Goal: Navigation & Orientation: Find specific page/section

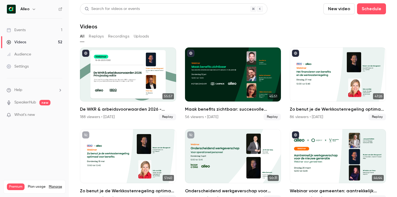
click at [44, 29] on link "Events 1" at bounding box center [34, 30] width 69 height 12
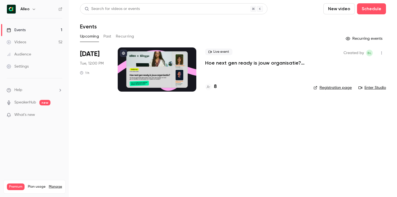
click at [105, 36] on button "Past" at bounding box center [107, 36] width 8 height 9
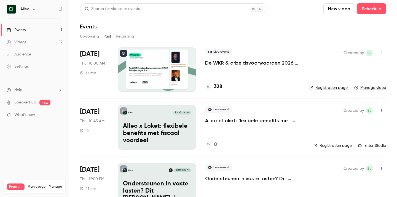
click at [216, 62] on p "De WKR & arbeidsvoorwaarden 2026 - [DATE] editie" at bounding box center [252, 62] width 95 height 7
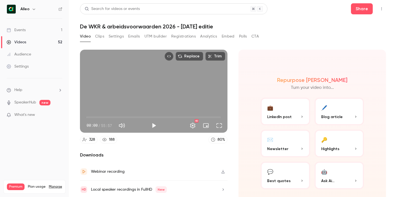
click at [178, 35] on button "Registrations" at bounding box center [183, 36] width 25 height 9
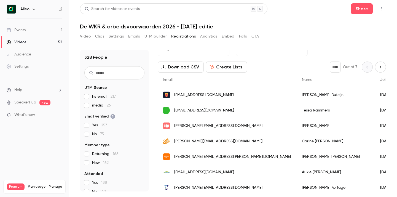
scroll to position [16, 0]
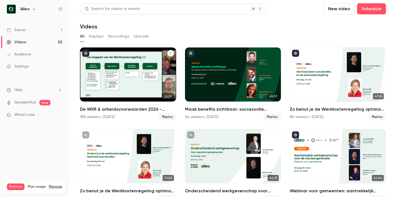
click at [113, 109] on h2 "De WKR & arbeidsvoorwaarden 2026 - [DATE] editie" at bounding box center [128, 109] width 96 height 7
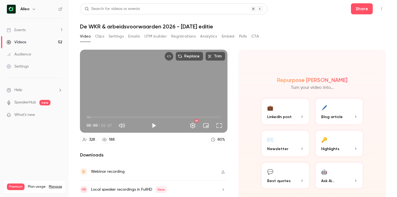
click at [185, 36] on button "Registrations" at bounding box center [183, 36] width 25 height 9
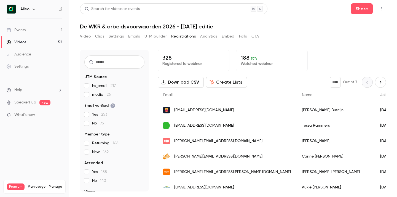
scroll to position [13, 0]
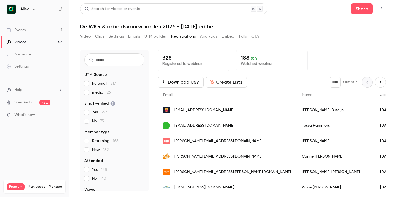
click at [87, 37] on button "Video" at bounding box center [85, 36] width 11 height 9
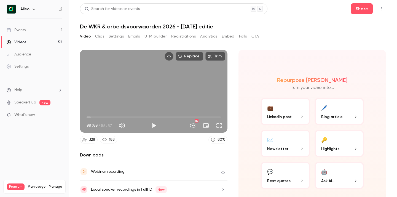
click at [44, 27] on link "Events 1" at bounding box center [34, 30] width 69 height 12
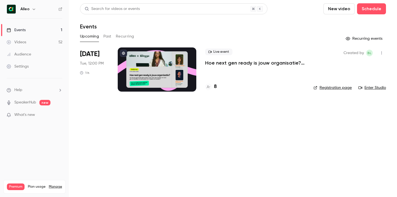
click at [109, 37] on button "Past" at bounding box center [107, 36] width 8 height 9
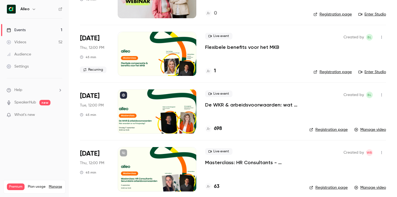
scroll to position [1460, 0]
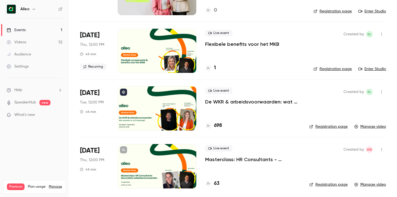
click at [248, 102] on p "De WKR & arbeidsvoorwaarden: wat verandert er na [DATE]?" at bounding box center [252, 101] width 95 height 7
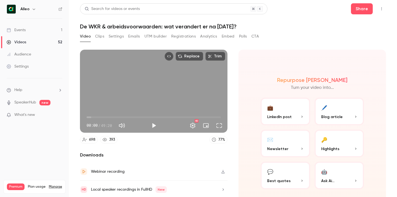
click at [50, 28] on link "Events 1" at bounding box center [34, 30] width 69 height 12
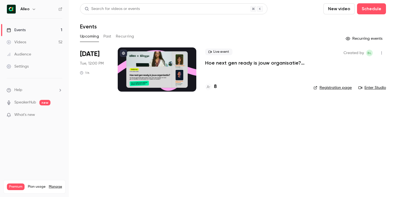
click at [107, 36] on button "Past" at bounding box center [107, 36] width 8 height 9
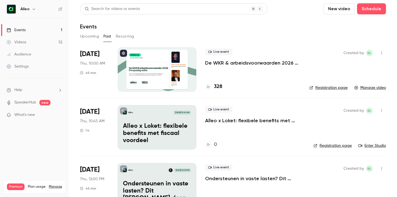
click at [262, 65] on p "De WKR & arbeidsvoorwaarden 2026 - [DATE] editie" at bounding box center [252, 62] width 95 height 7
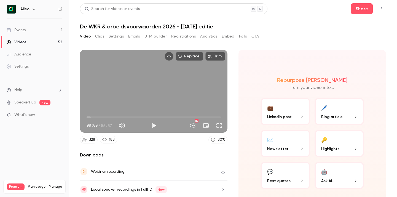
click at [46, 28] on link "Events 1" at bounding box center [34, 30] width 69 height 12
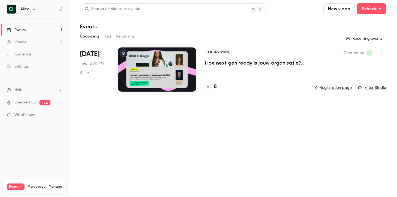
click at [107, 34] on button "Past" at bounding box center [107, 36] width 8 height 9
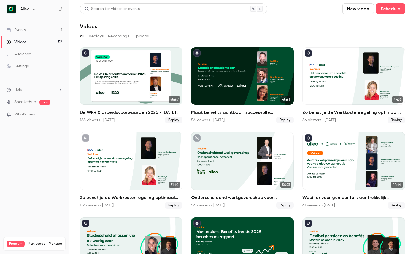
click at [29, 6] on div "Alleo" at bounding box center [37, 9] width 34 height 7
click at [39, 8] on div "Alleo" at bounding box center [37, 9] width 34 height 7
click at [32, 8] on icon "button" at bounding box center [34, 9] width 4 height 4
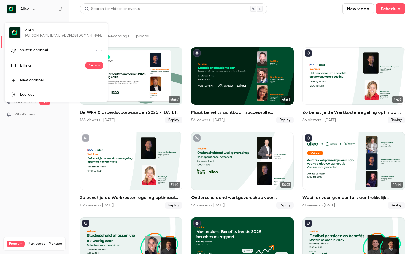
click at [40, 48] on span "Switch channel" at bounding box center [34, 51] width 28 height 6
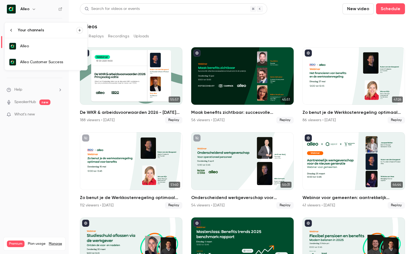
click at [40, 61] on div "Alleo Customer Success" at bounding box center [51, 62] width 63 height 6
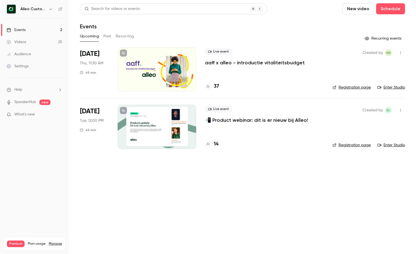
click at [222, 62] on p "aaff x alleo - introductie vitaliteitsbudget" at bounding box center [255, 62] width 100 height 7
